Goal: Task Accomplishment & Management: Complete application form

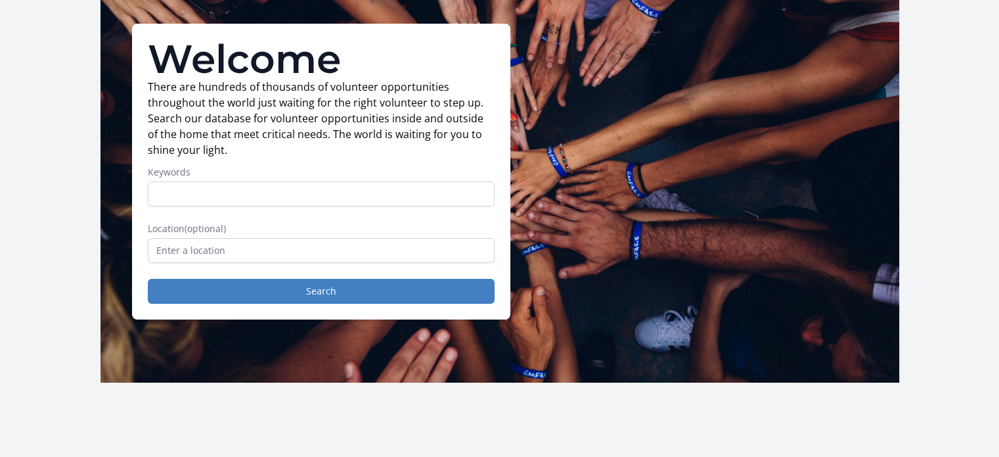
scroll to position [80, 0]
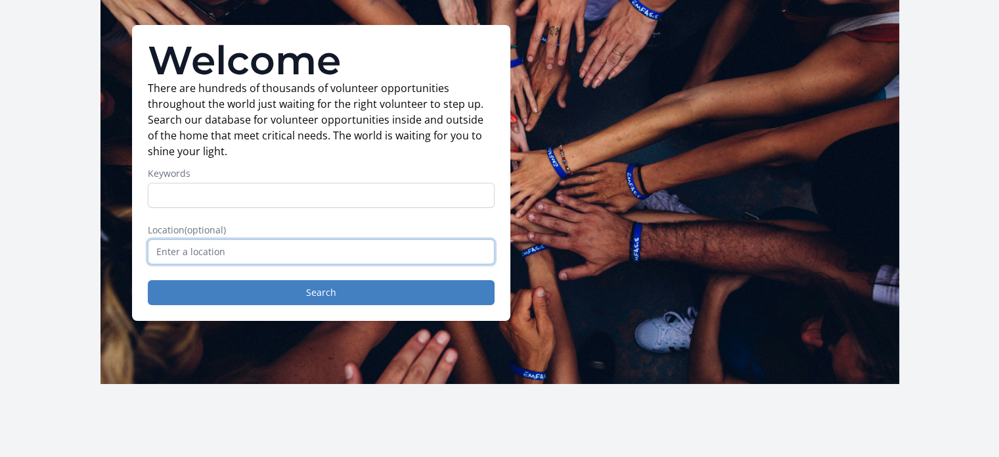
click at [325, 246] on input "text" at bounding box center [321, 251] width 347 height 25
type input "Wilmington, DE, USA"
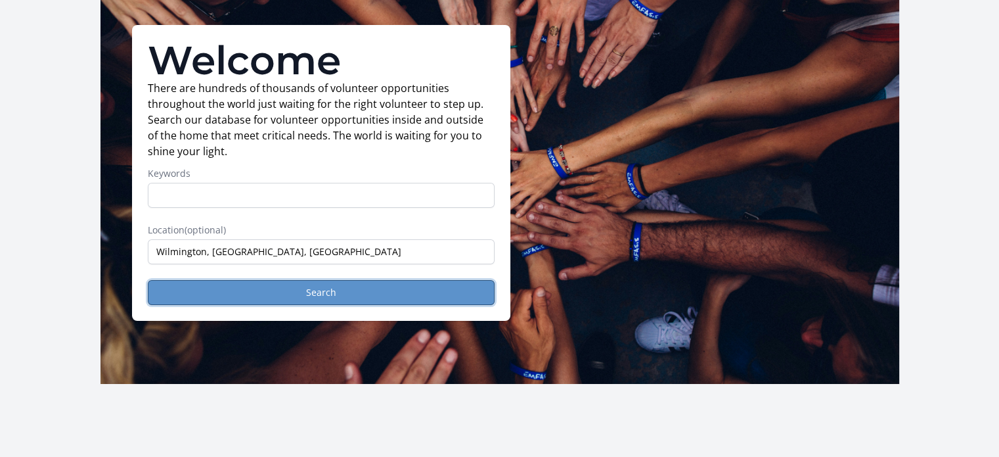
click at [336, 292] on button "Search" at bounding box center [321, 292] width 347 height 25
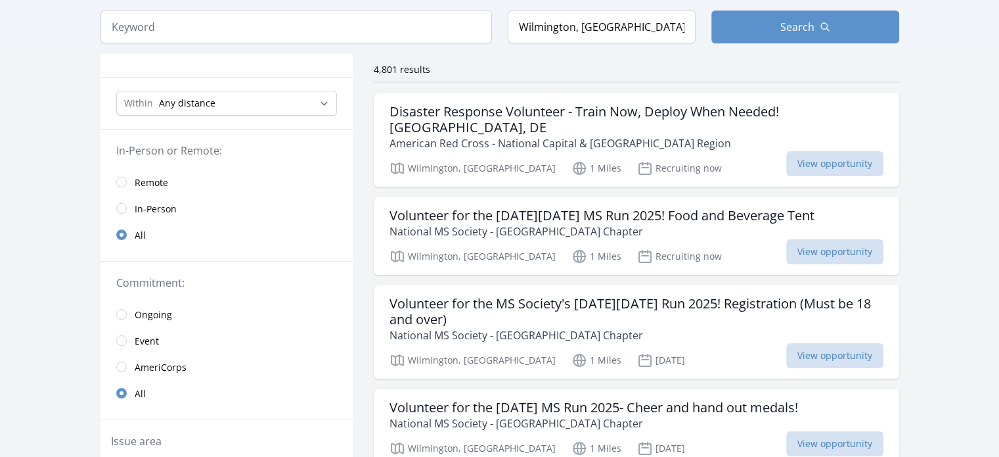
scroll to position [113, 0]
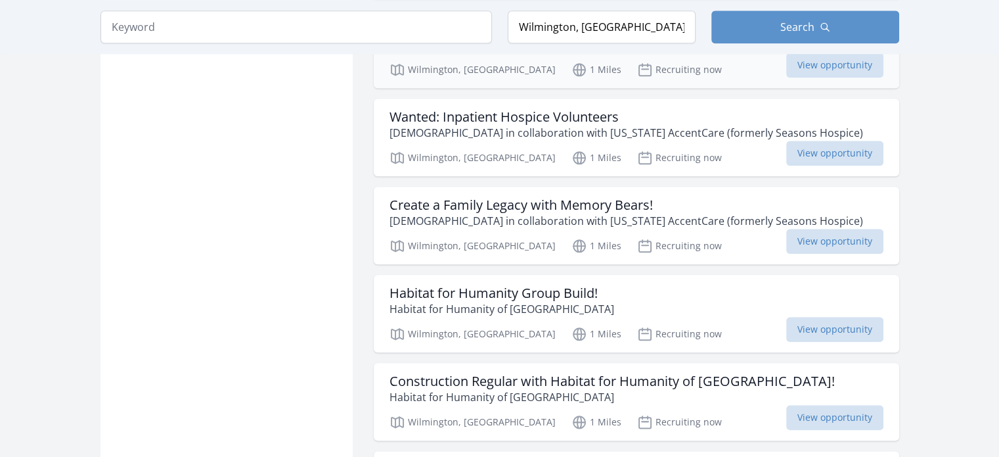
scroll to position [1453, 0]
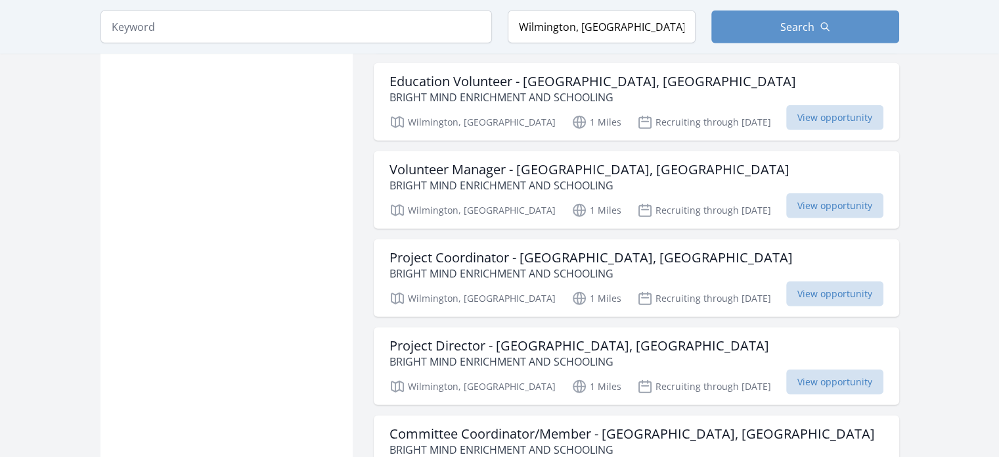
scroll to position [3351, 0]
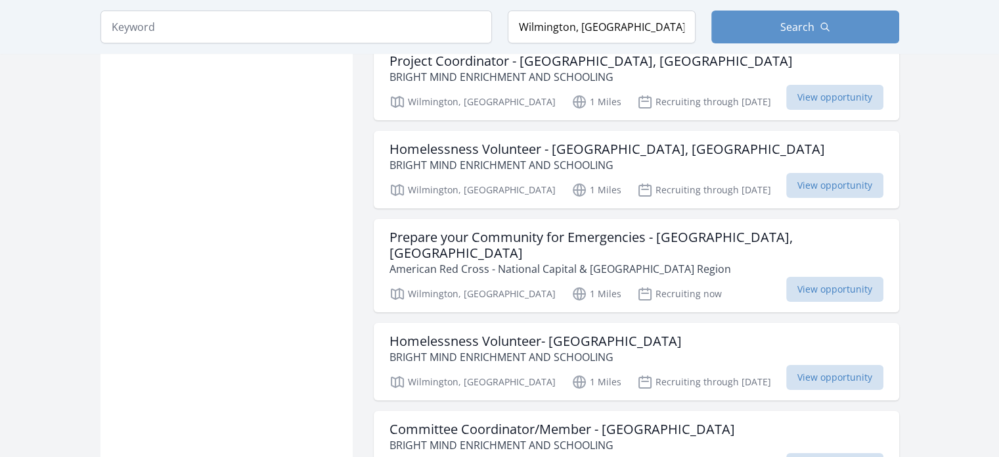
scroll to position [4965, 0]
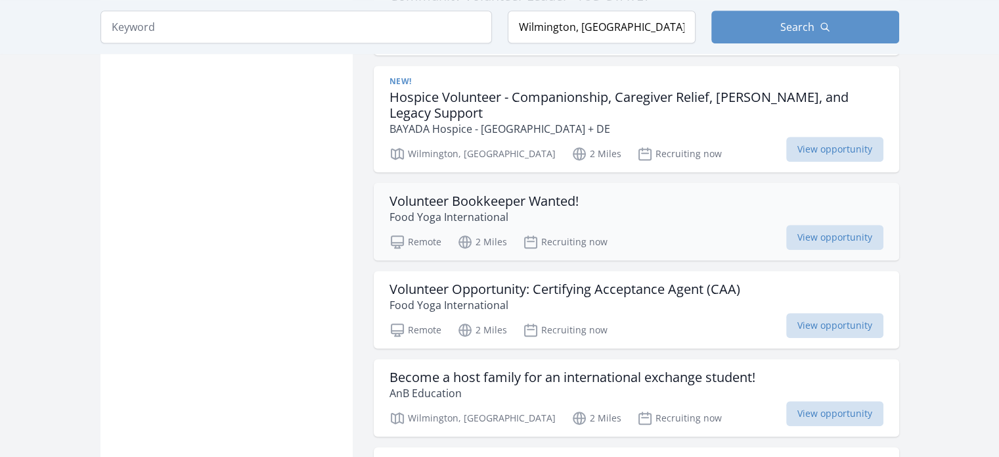
scroll to position [6006, 0]
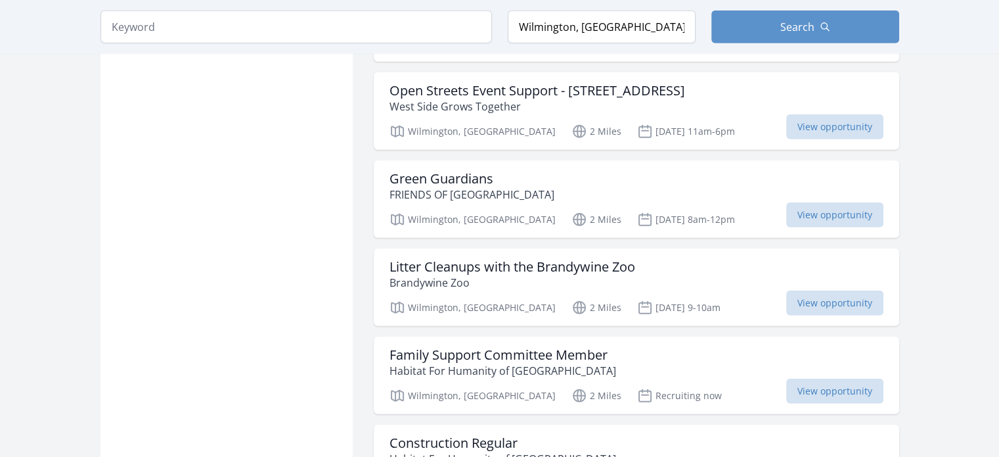
scroll to position [8836, 0]
click at [840, 290] on span "View opportunity" at bounding box center [834, 302] width 97 height 25
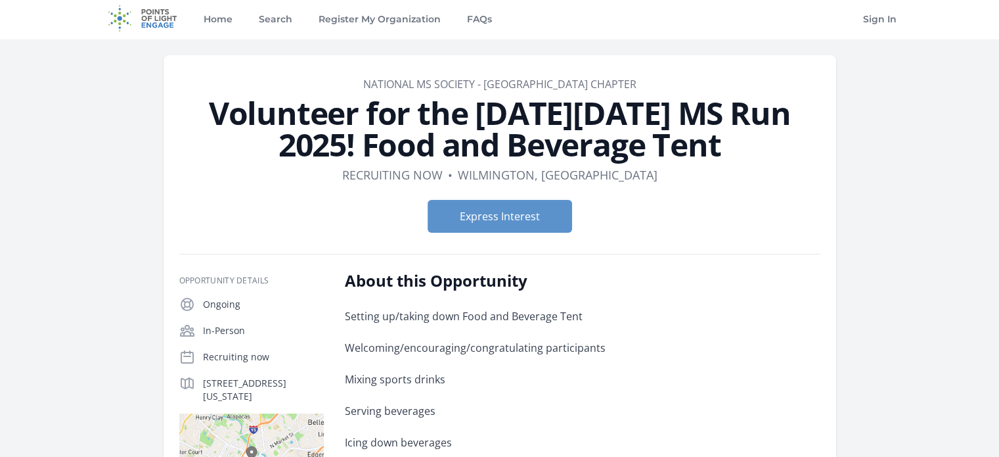
scroll to position [4, 0]
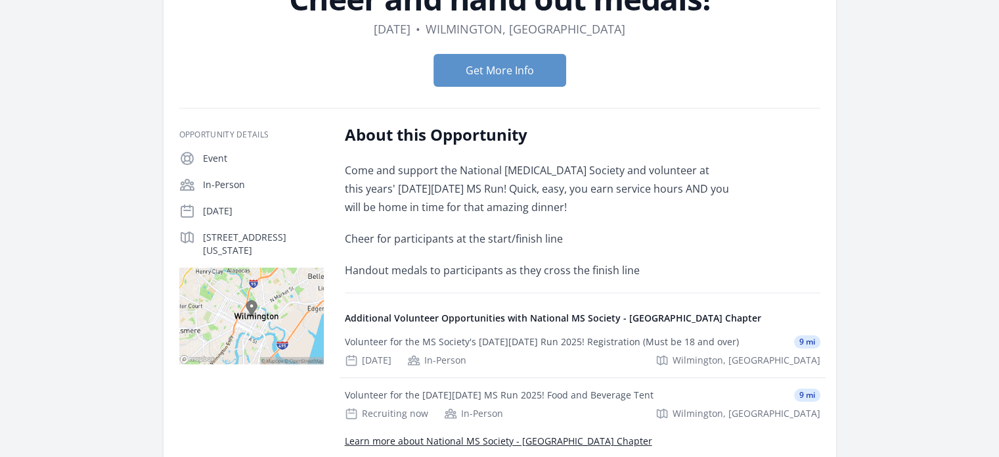
scroll to position [149, 0]
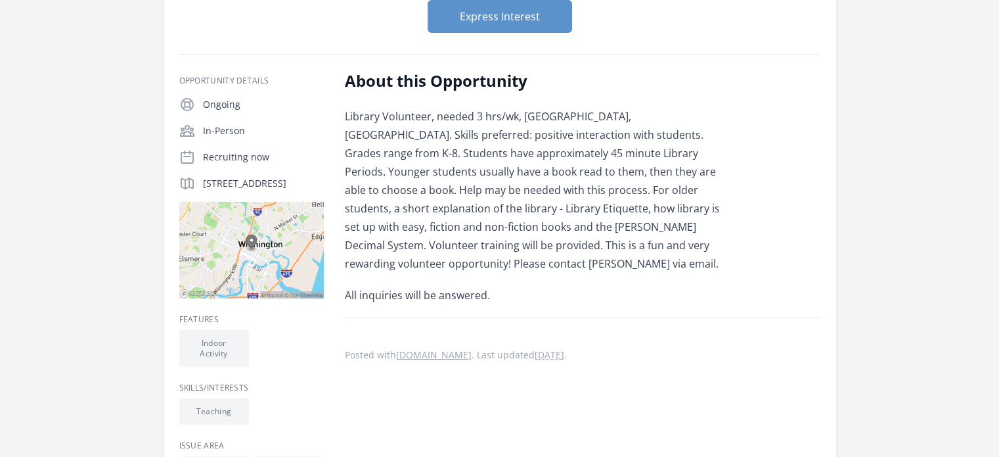
scroll to position [151, 0]
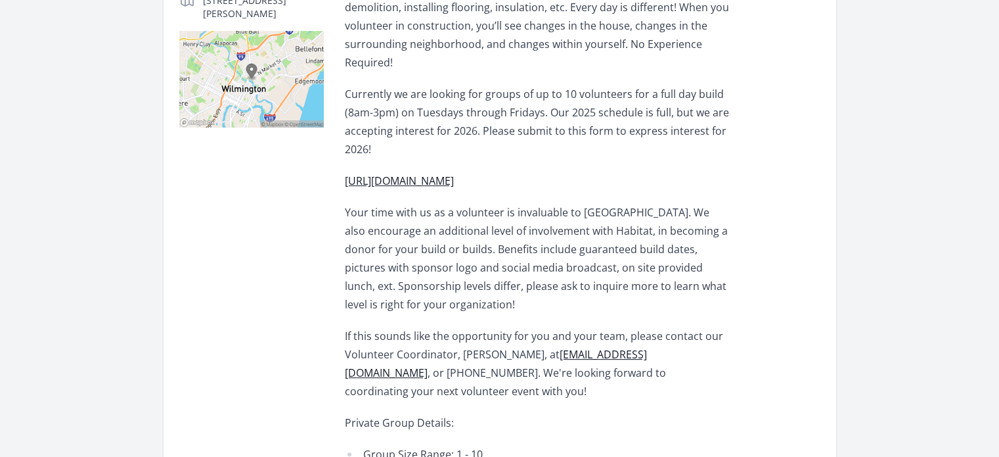
scroll to position [388, 0]
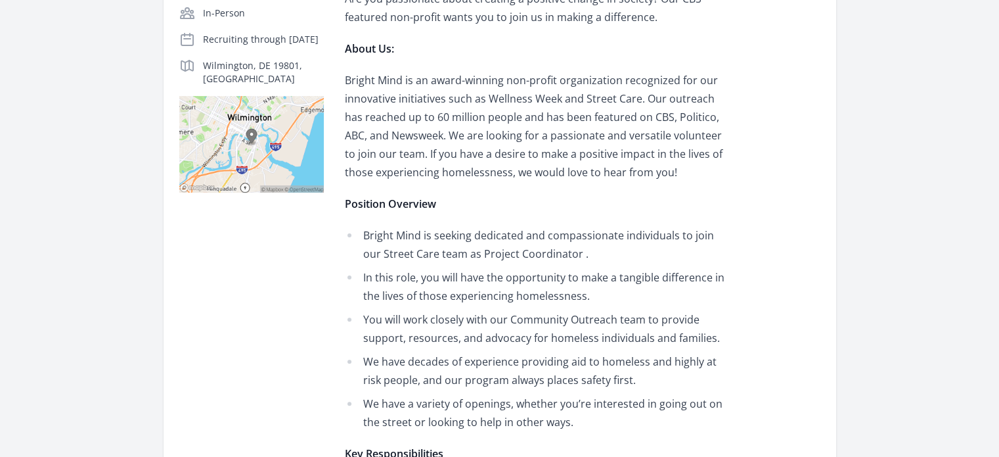
scroll to position [325, 0]
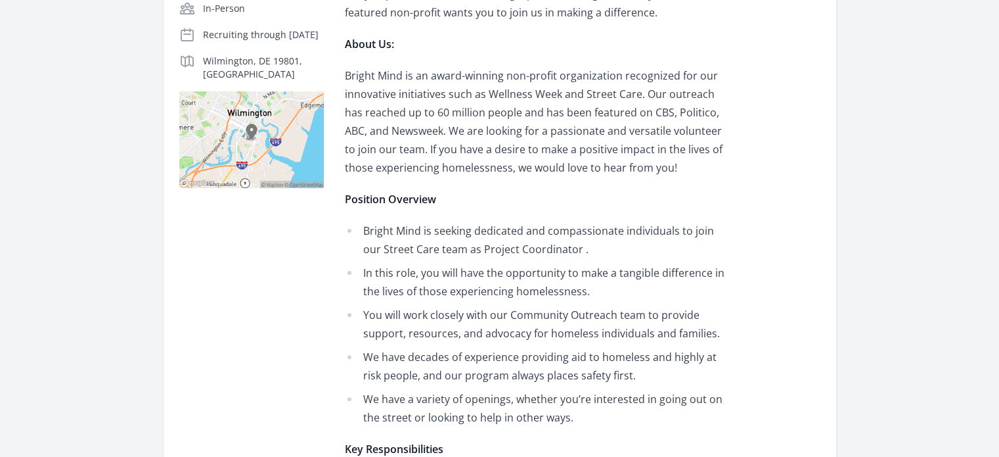
drag, startPoint x: 723, startPoint y: 411, endPoint x: 691, endPoint y: 405, distance: 33.4
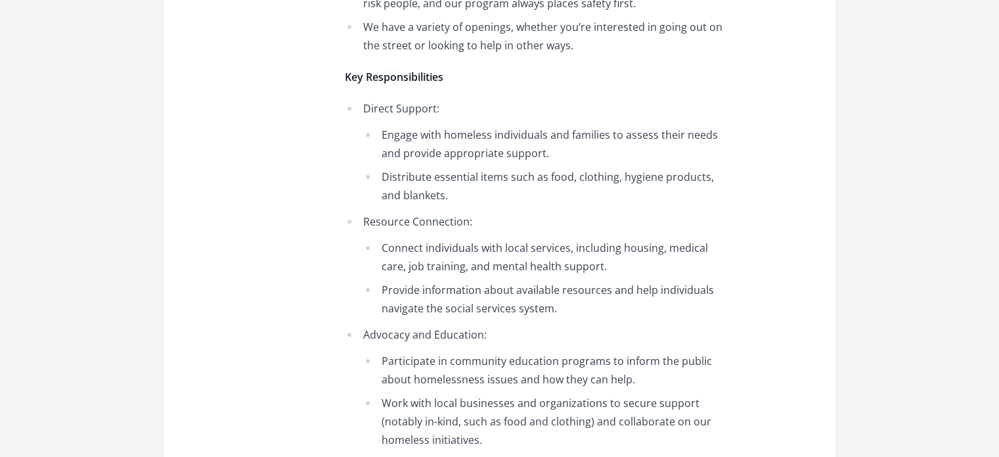
scroll to position [698, 0]
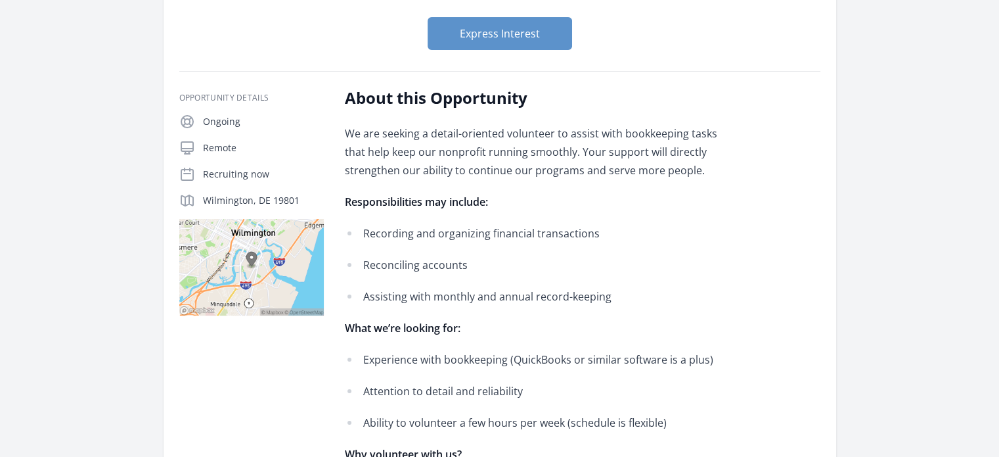
scroll to position [143, 0]
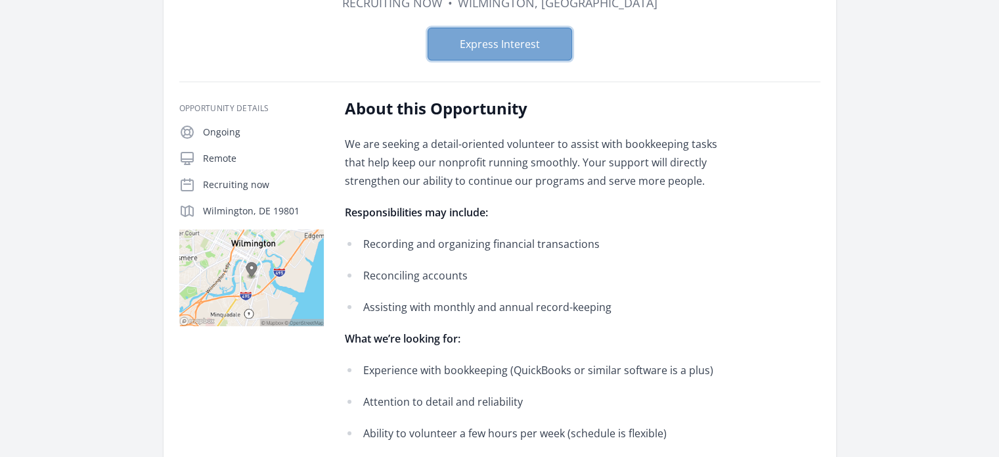
click at [536, 49] on button "Express Interest" at bounding box center [500, 44] width 145 height 33
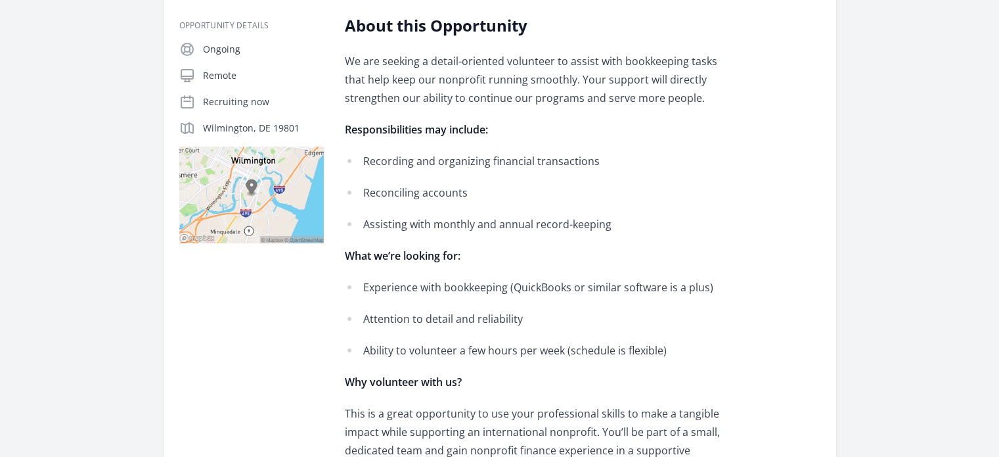
scroll to position [226, 0]
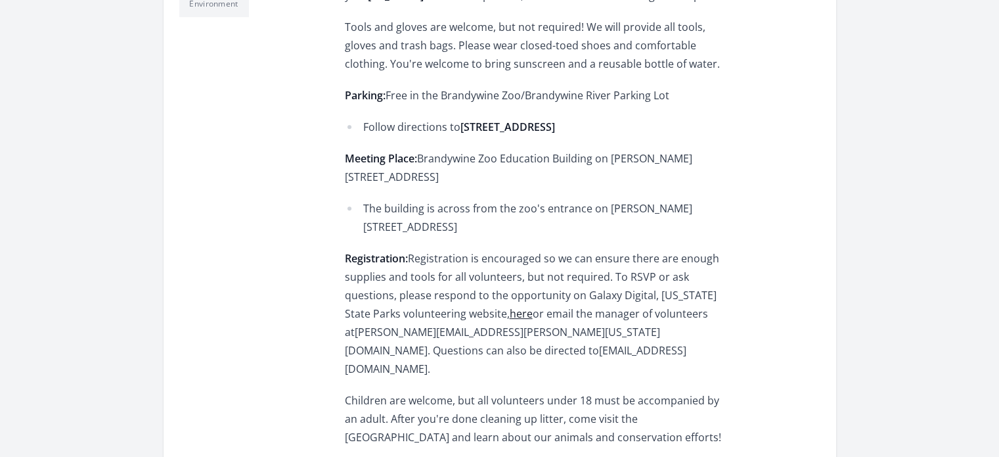
scroll to position [564, 0]
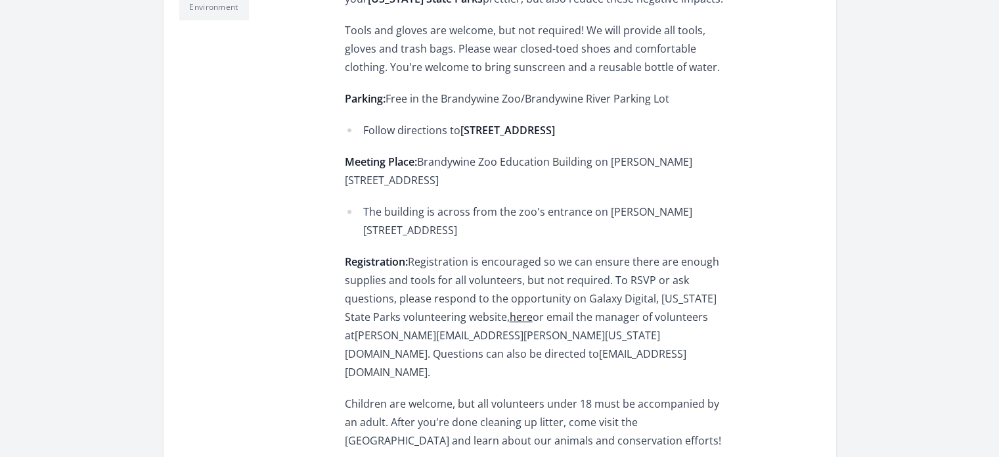
click at [510, 309] on link "here" at bounding box center [521, 316] width 23 height 14
